Goal: Navigation & Orientation: Find specific page/section

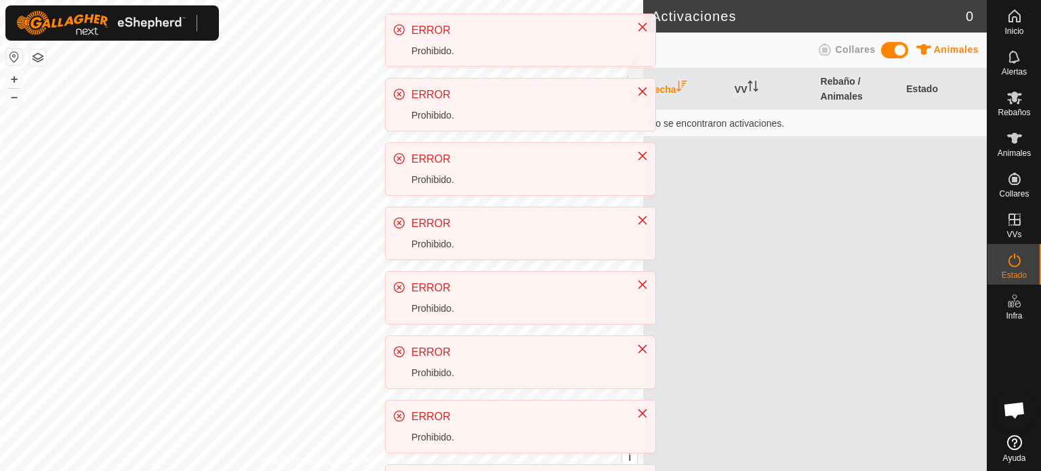
scroll to position [255, 0]
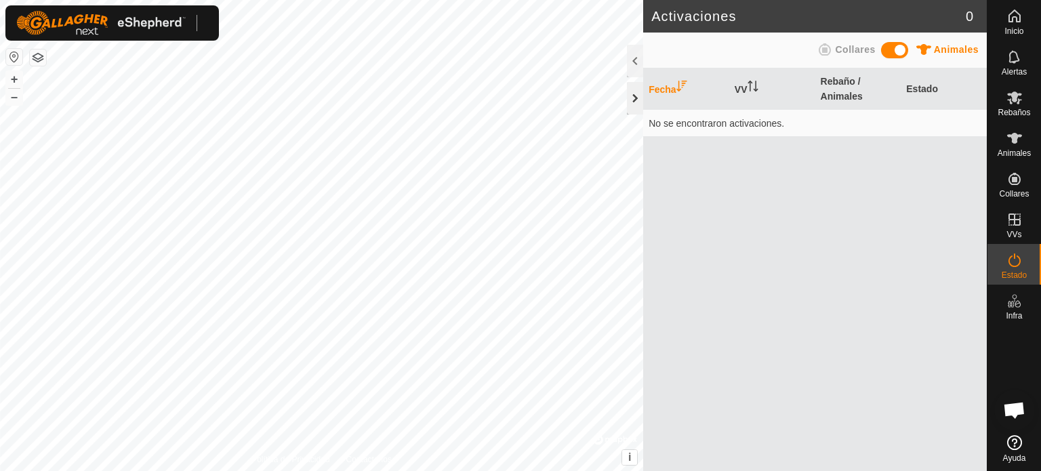
click at [637, 102] on div at bounding box center [635, 98] width 16 height 33
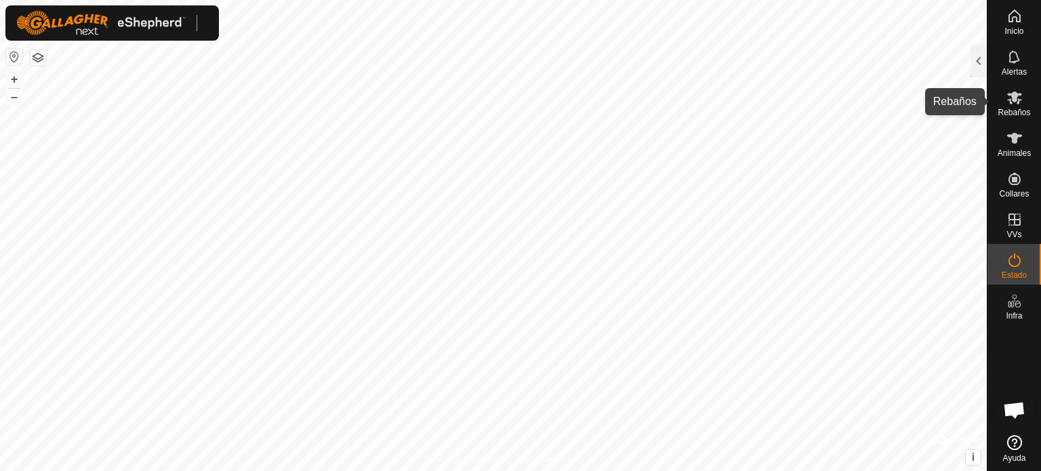
click at [1007, 102] on icon at bounding box center [1015, 97] width 16 height 16
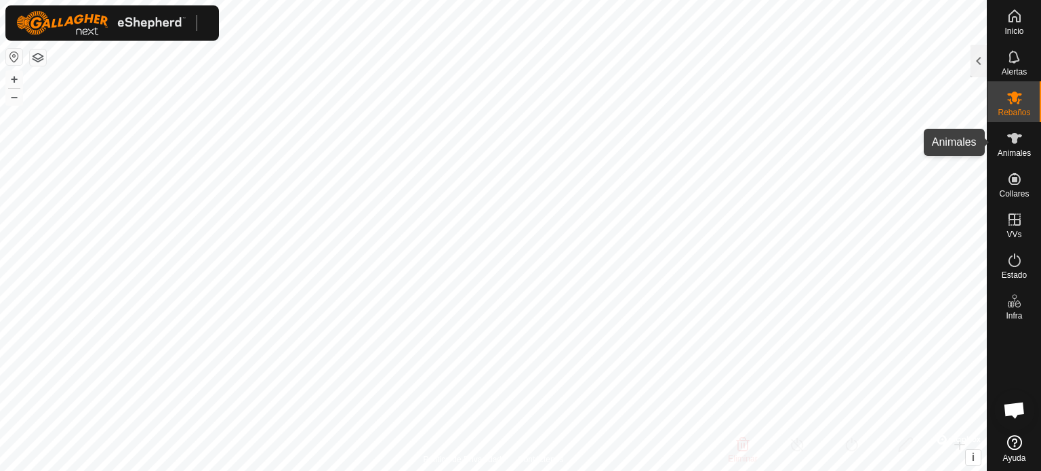
click at [1013, 149] on font "Animales" at bounding box center [1014, 152] width 33 height 9
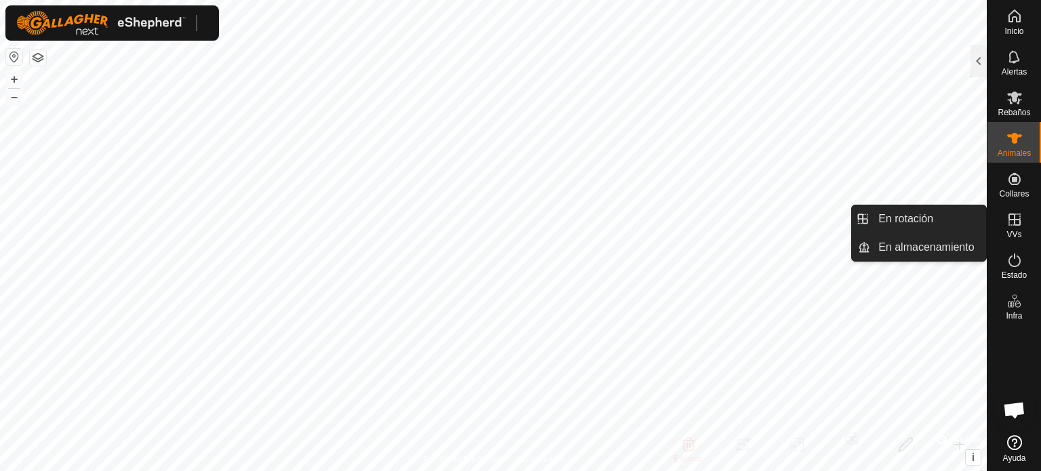
click at [1018, 212] on icon at bounding box center [1015, 220] width 16 height 16
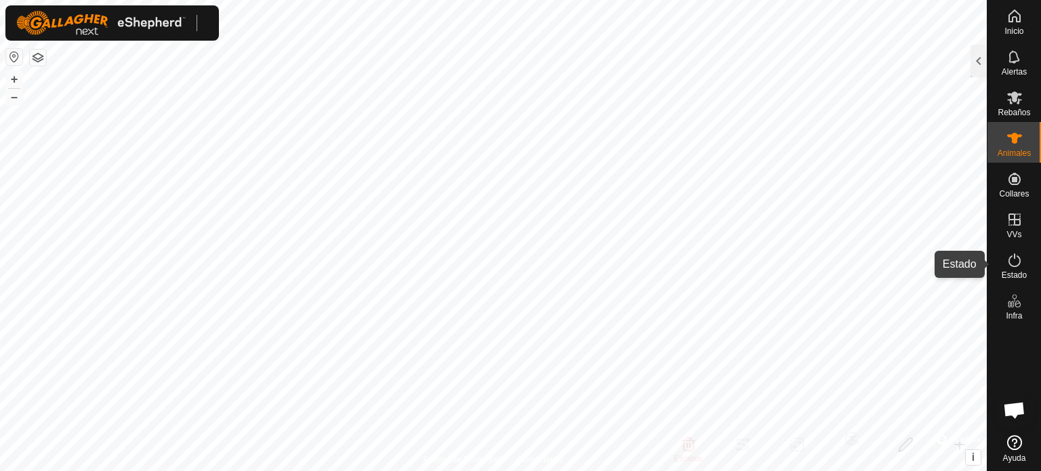
click at [1020, 260] on icon at bounding box center [1015, 261] width 12 height 14
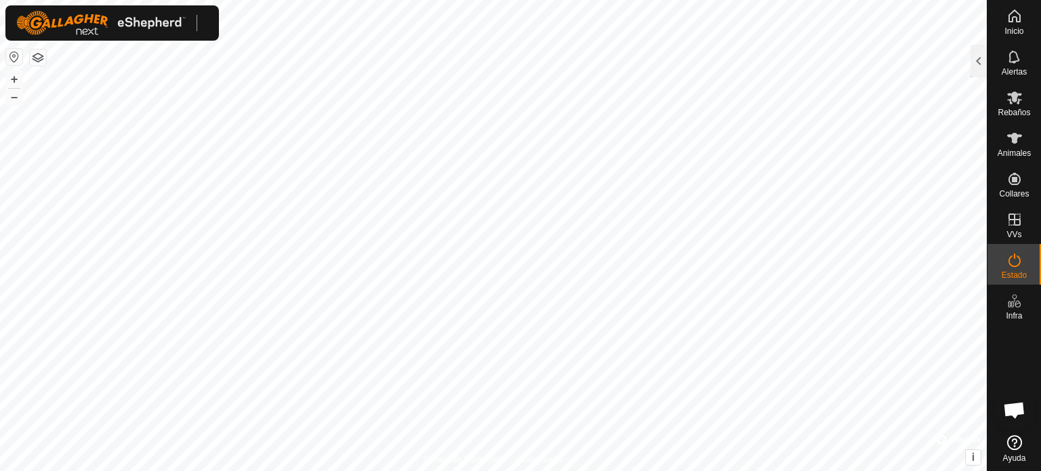
click at [782, 0] on html "Inicio Alertas Rebaños Animales Collares VVs Estado Infra Ayuda Activaciones 0 …" at bounding box center [520, 235] width 1041 height 471
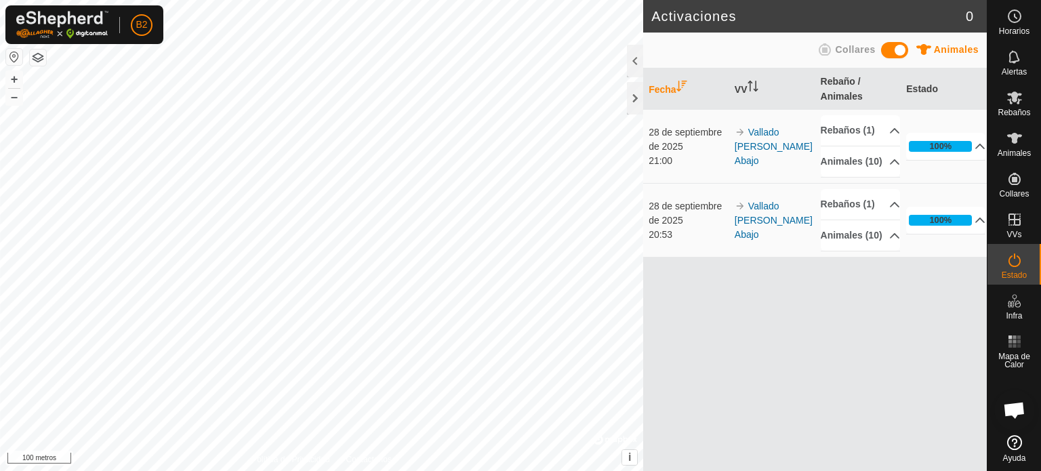
scroll to position [255, 0]
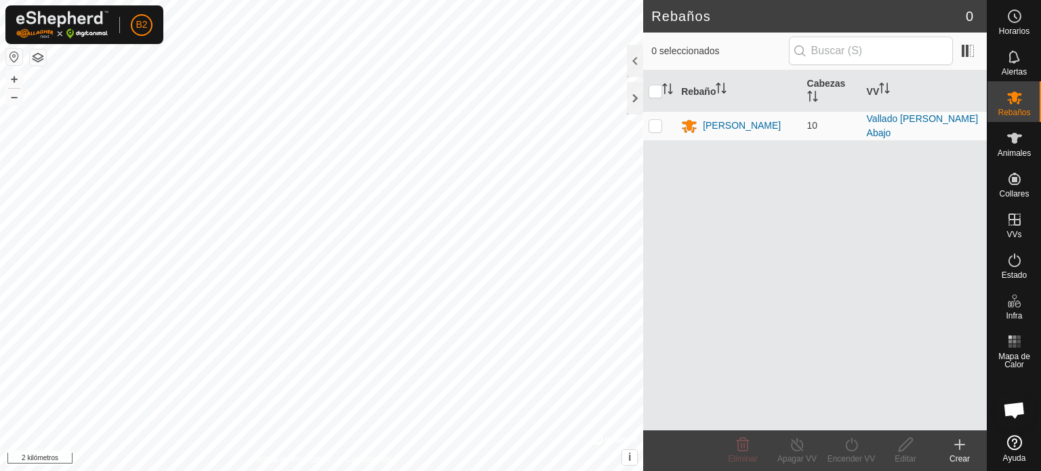
scroll to position [255, 0]
click at [640, 104] on div at bounding box center [635, 98] width 16 height 33
